Goal: Task Accomplishment & Management: Use online tool/utility

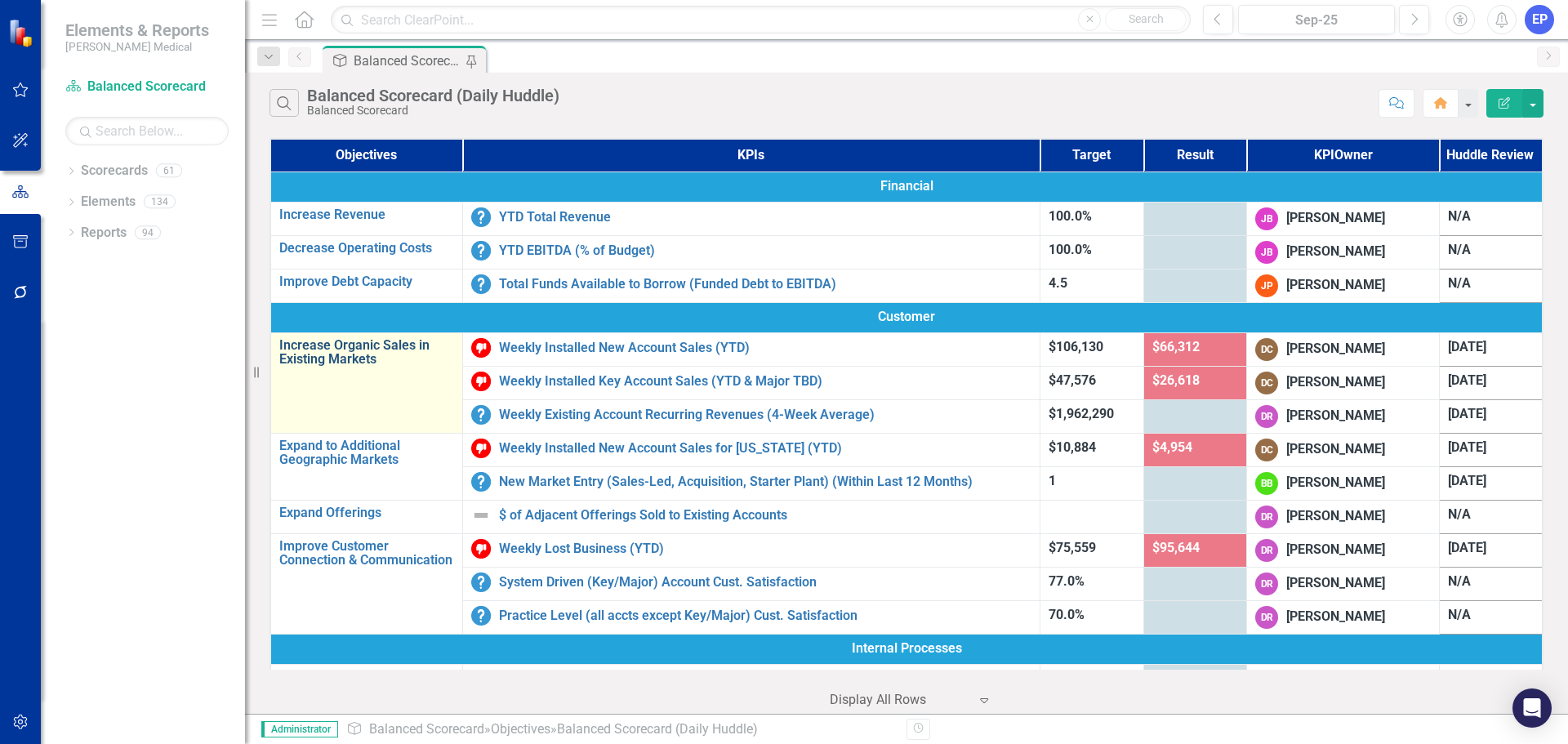
drag, startPoint x: 15, startPoint y: 722, endPoint x: 307, endPoint y: 339, distance: 481.6
click at [15, 722] on icon "button" at bounding box center [20, 721] width 14 height 14
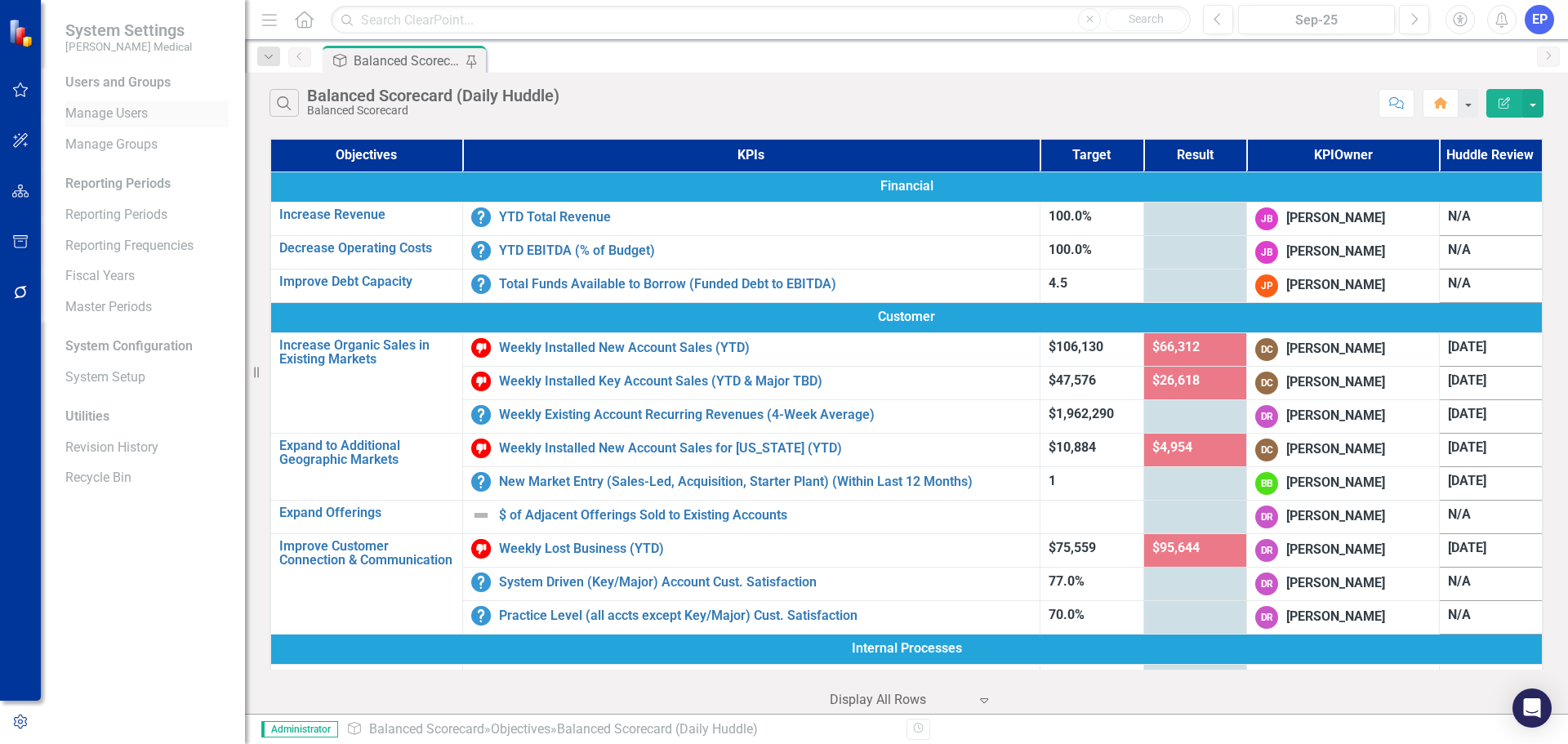
click at [139, 119] on link "Manage Users" at bounding box center [146, 114] width 163 height 19
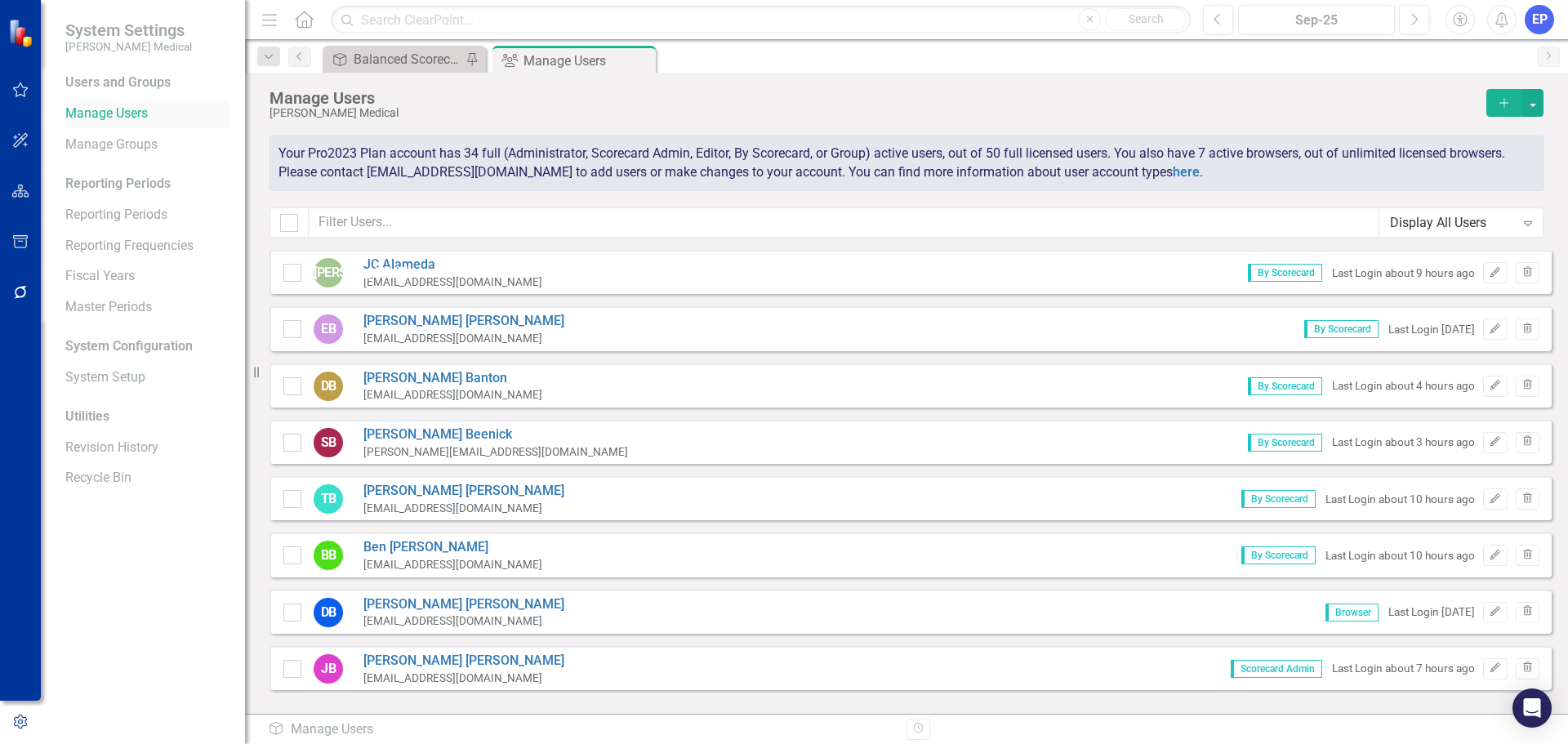
checkbox input "false"
click at [1536, 107] on button "button" at bounding box center [1533, 102] width 21 height 28
click at [1515, 193] on link "Excel File User Access Report" at bounding box center [1467, 193] width 151 height 31
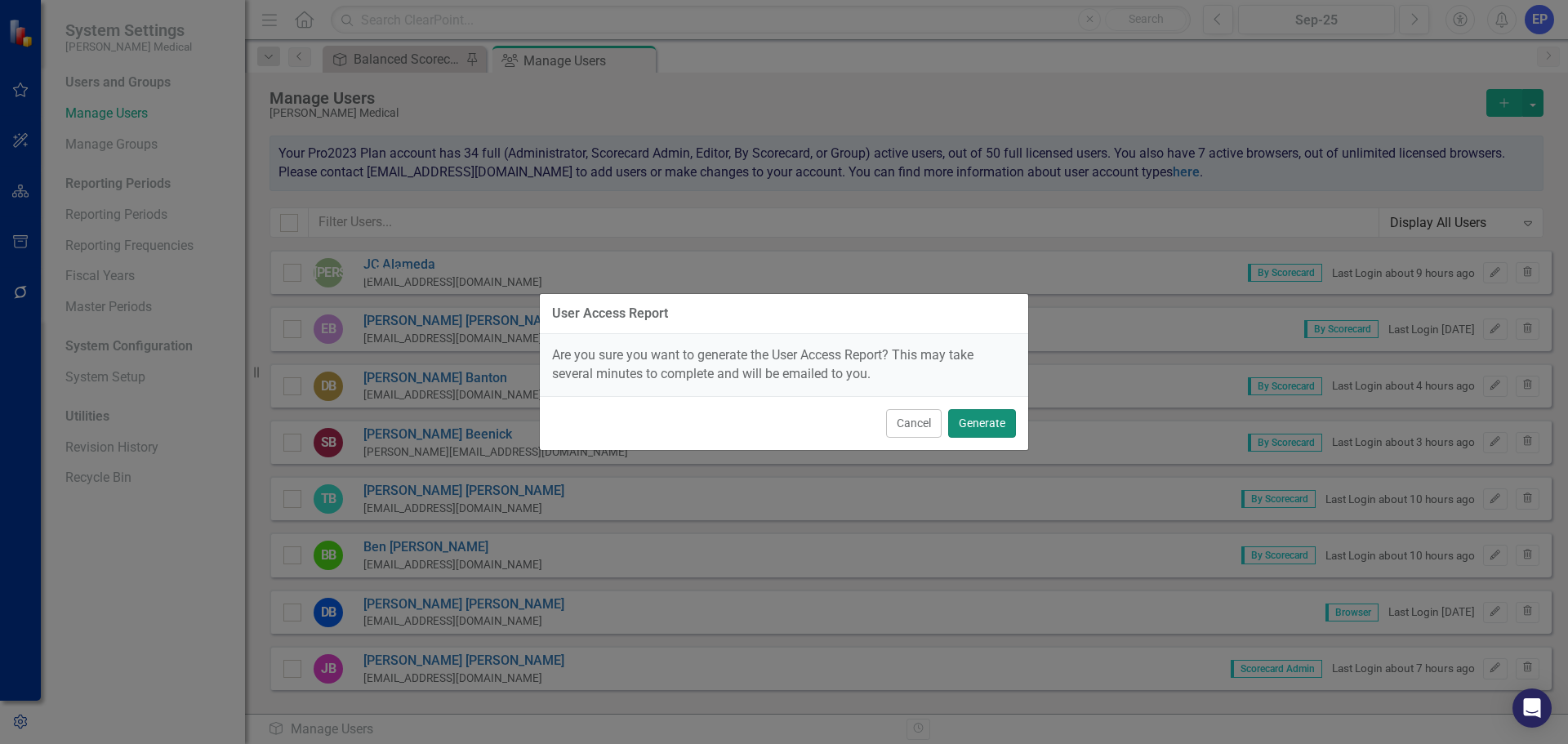
click at [991, 425] on button "Generate" at bounding box center [982, 423] width 68 height 29
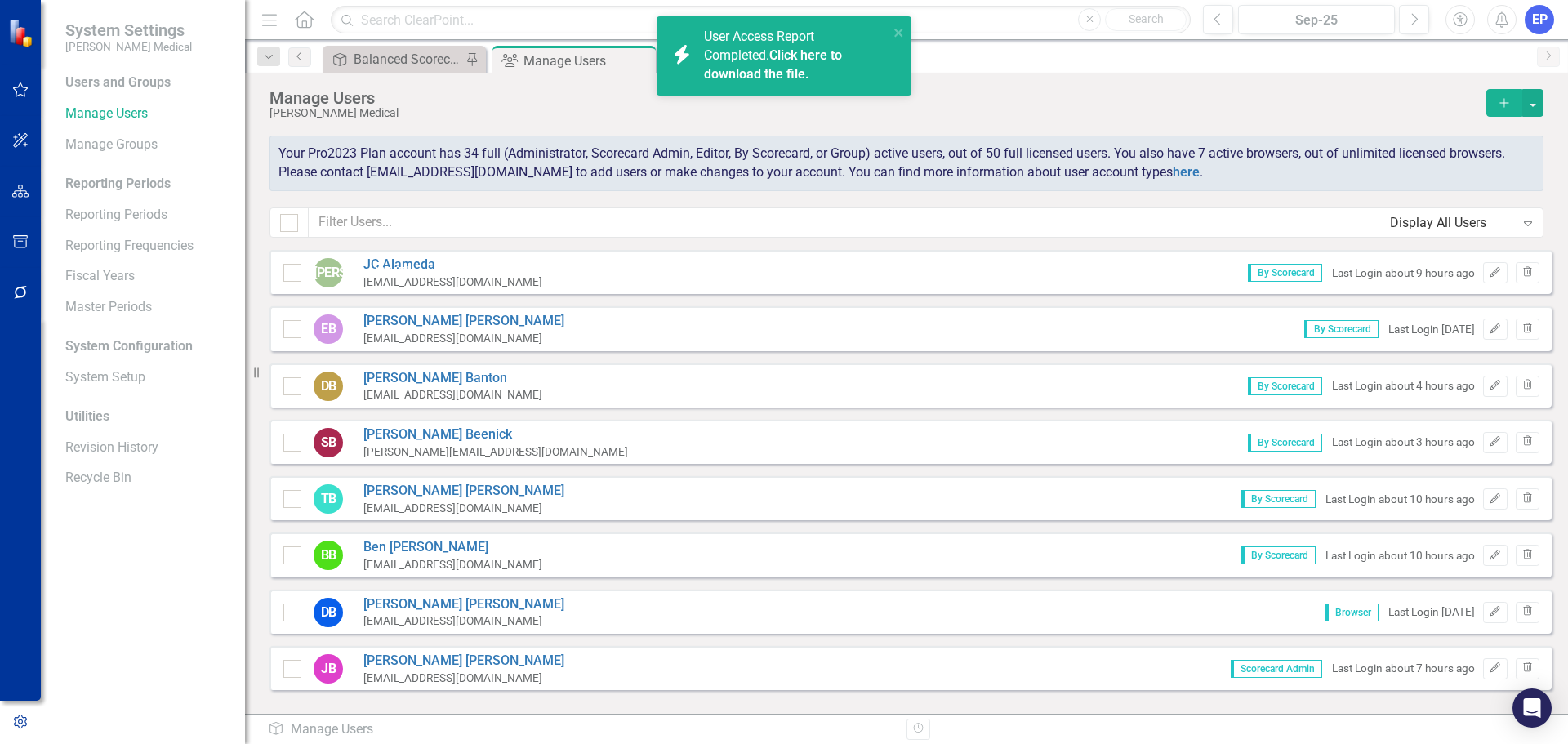
click at [768, 73] on link "Click here to download the file." at bounding box center [773, 65] width 138 height 34
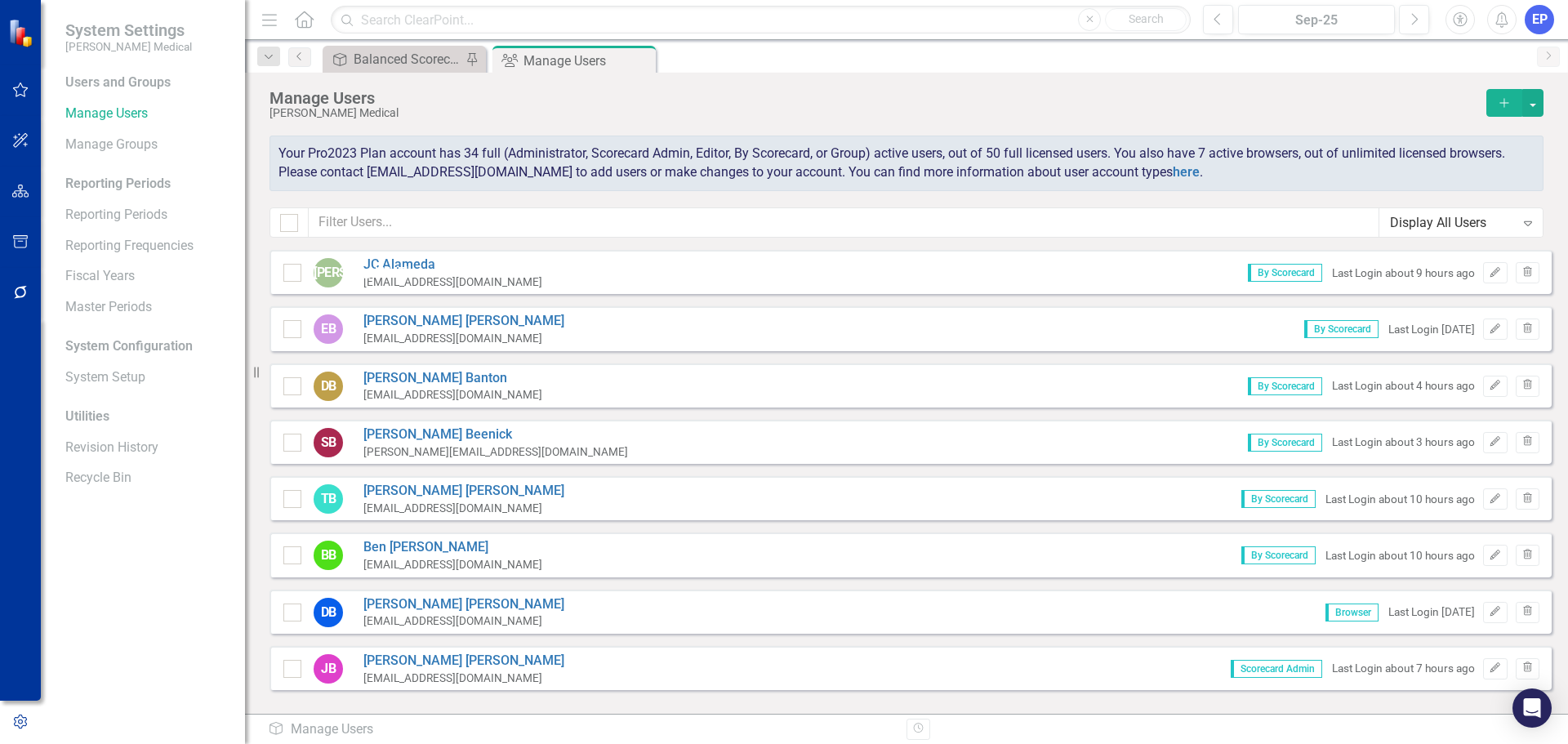
click at [1064, 90] on div "Manage Users" at bounding box center [874, 97] width 1209 height 18
